Goal: Find specific page/section

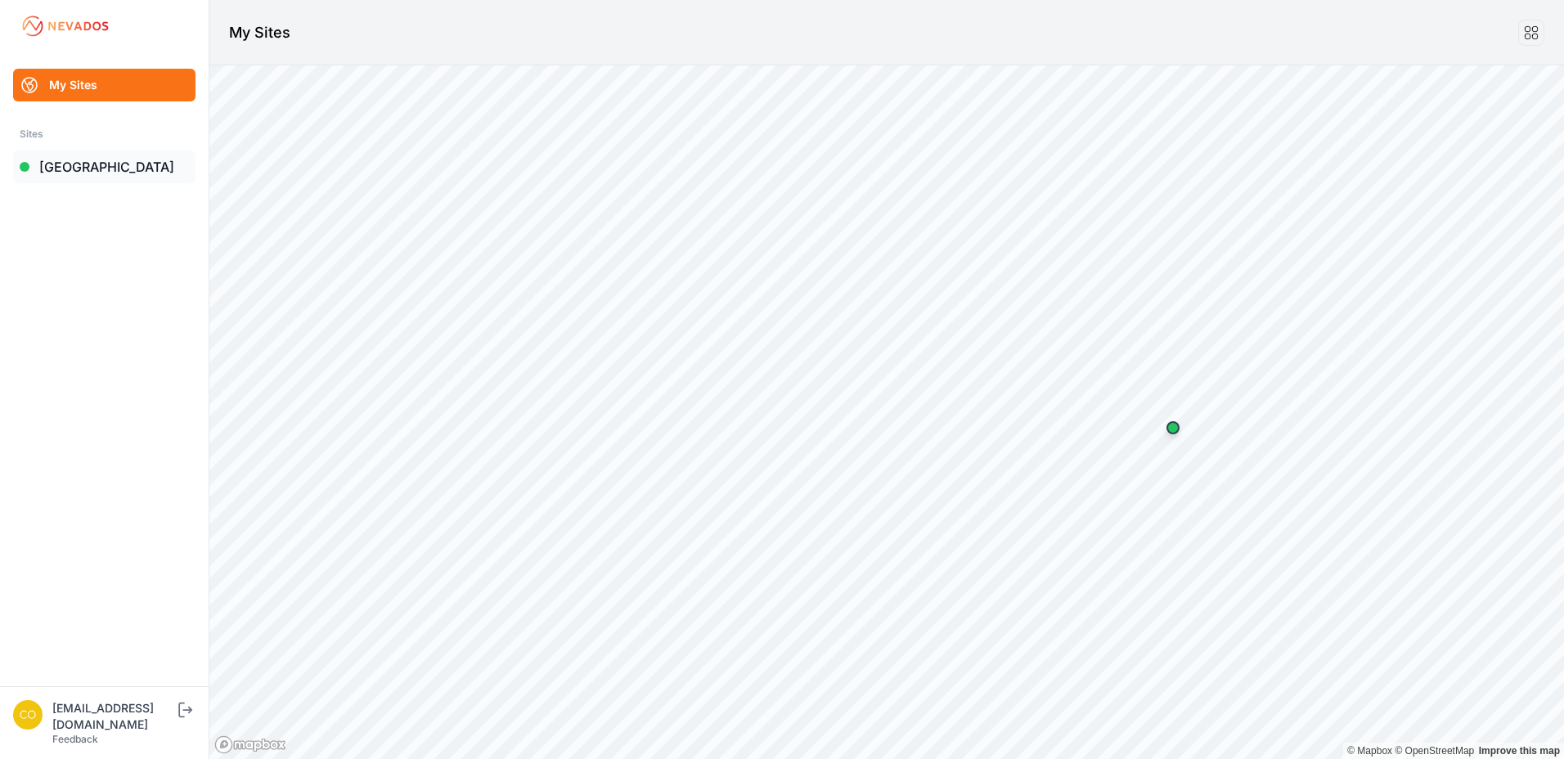
click at [151, 155] on link "[GEOGRAPHIC_DATA]" at bounding box center [104, 166] width 182 height 33
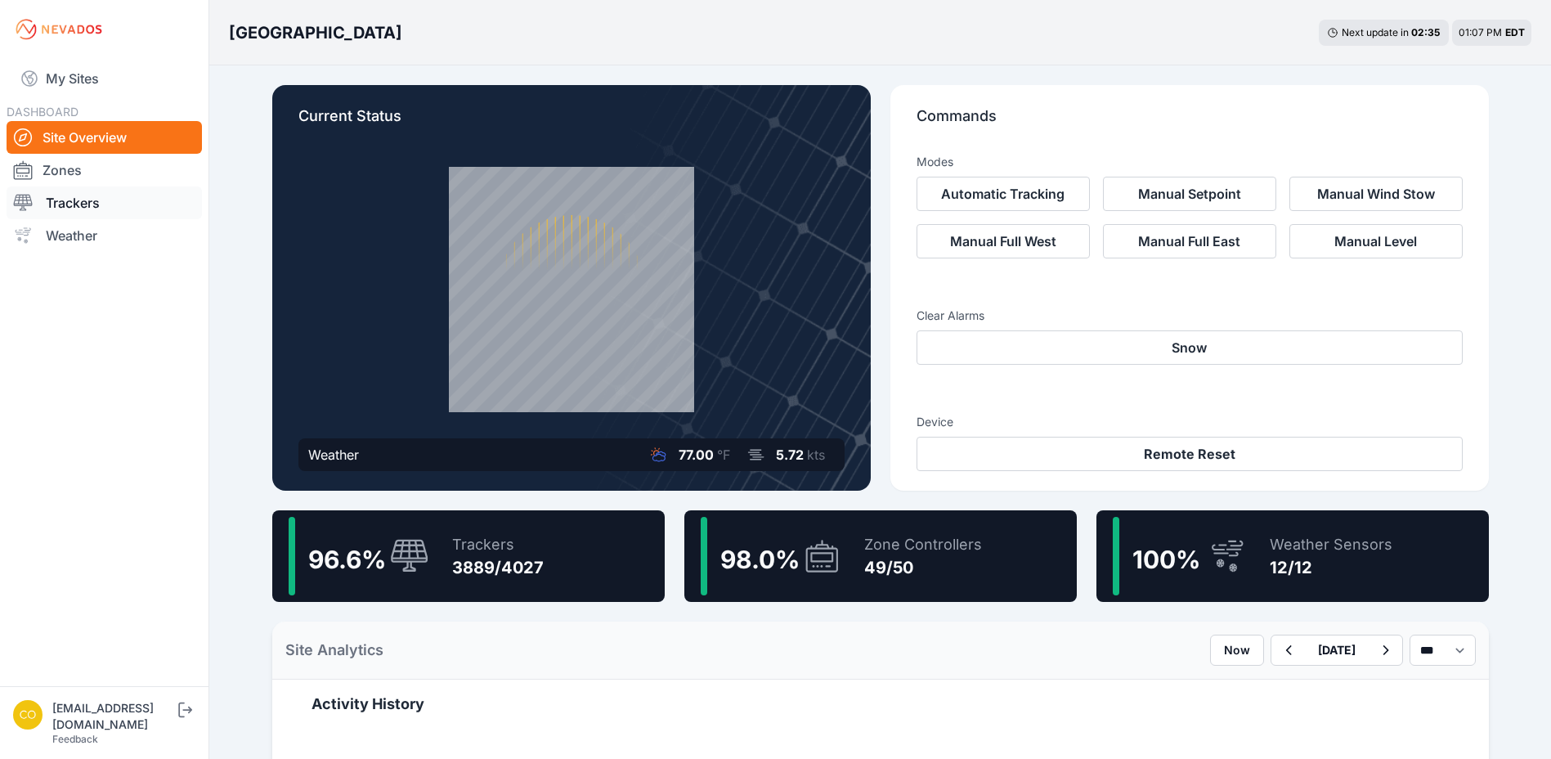
click at [130, 211] on link "Trackers" at bounding box center [104, 202] width 195 height 33
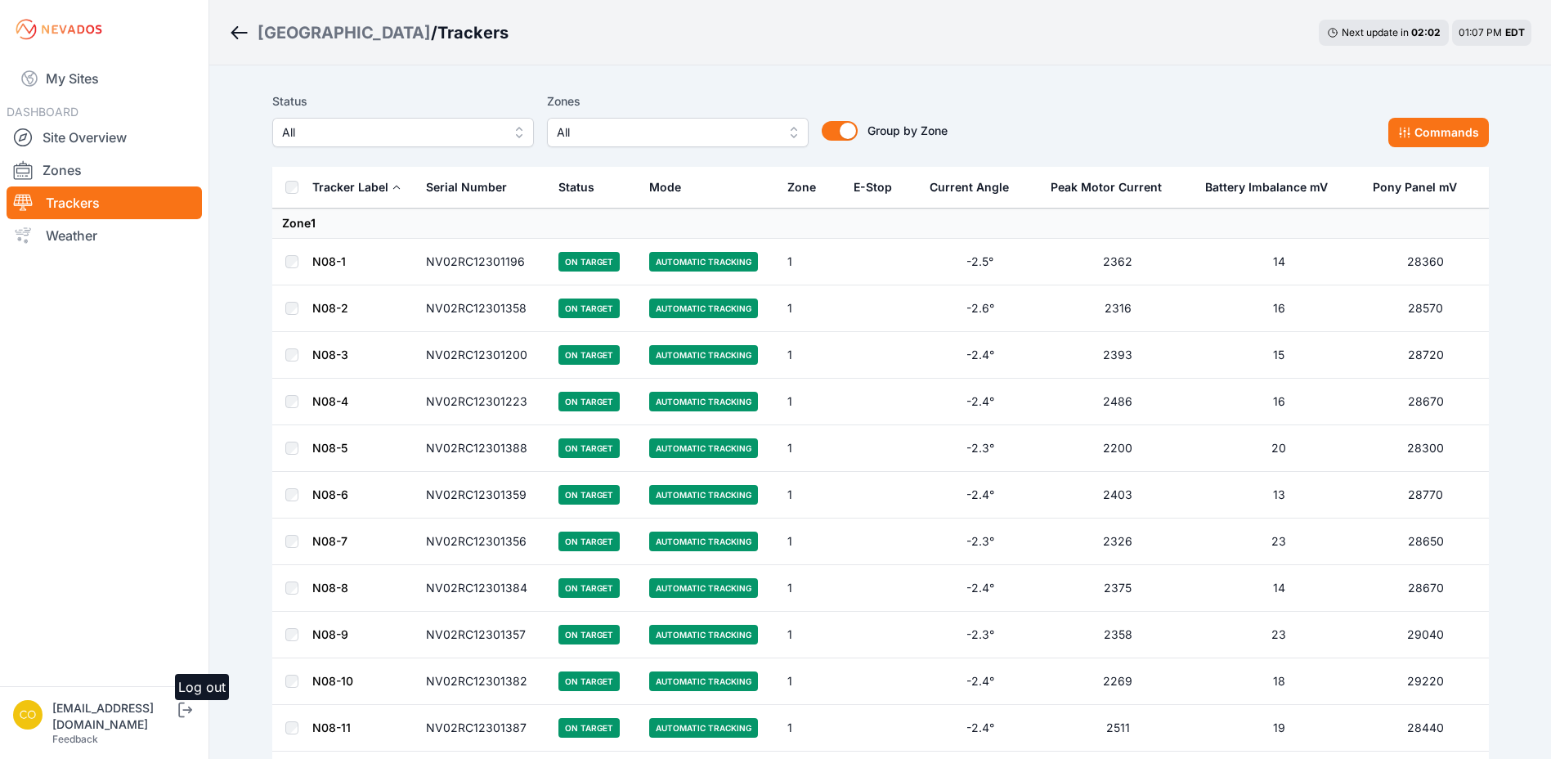
click at [195, 720] on icon "submit" at bounding box center [185, 710] width 20 height 20
